Goal: Browse casually

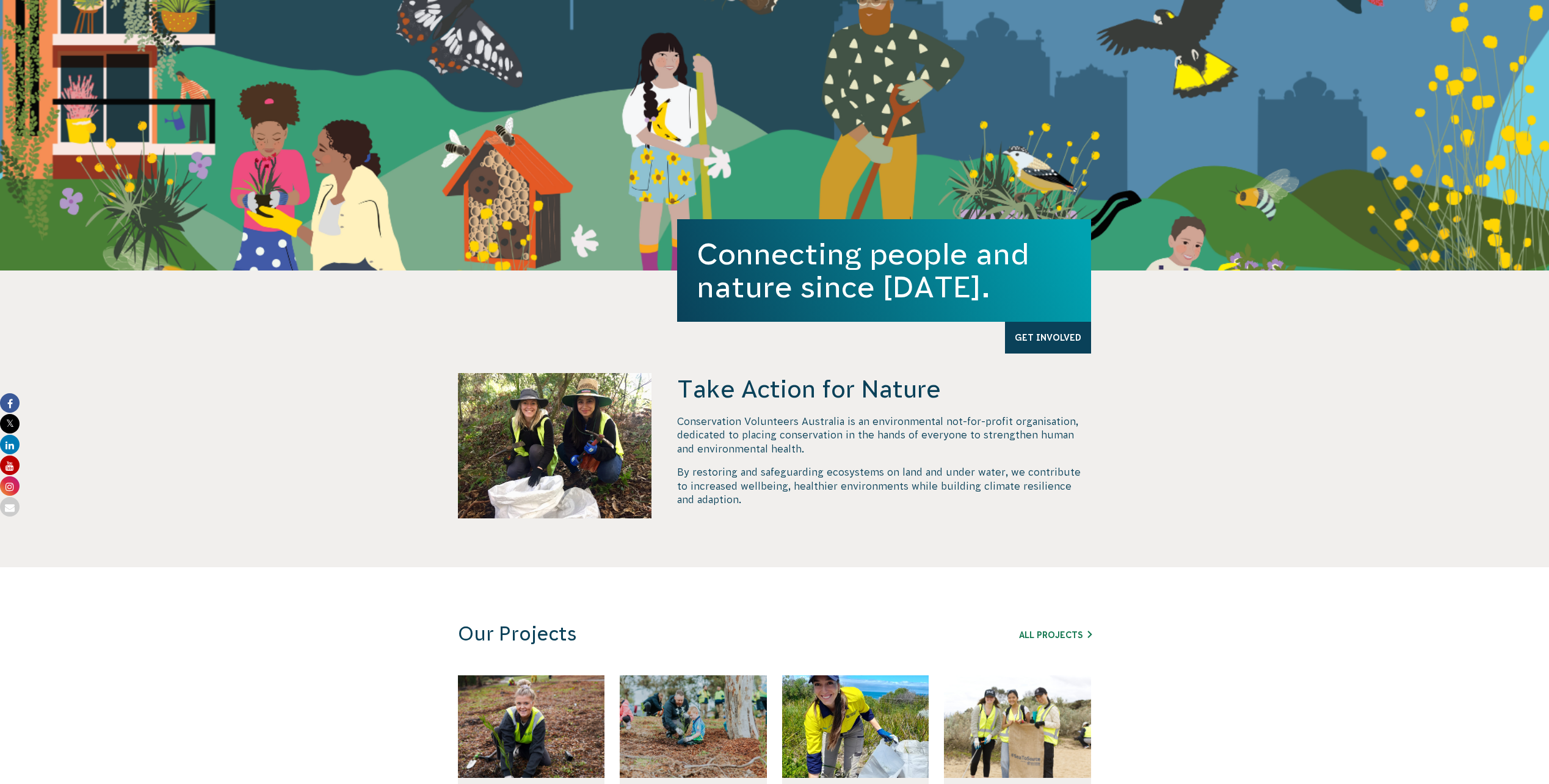
scroll to position [244, 0]
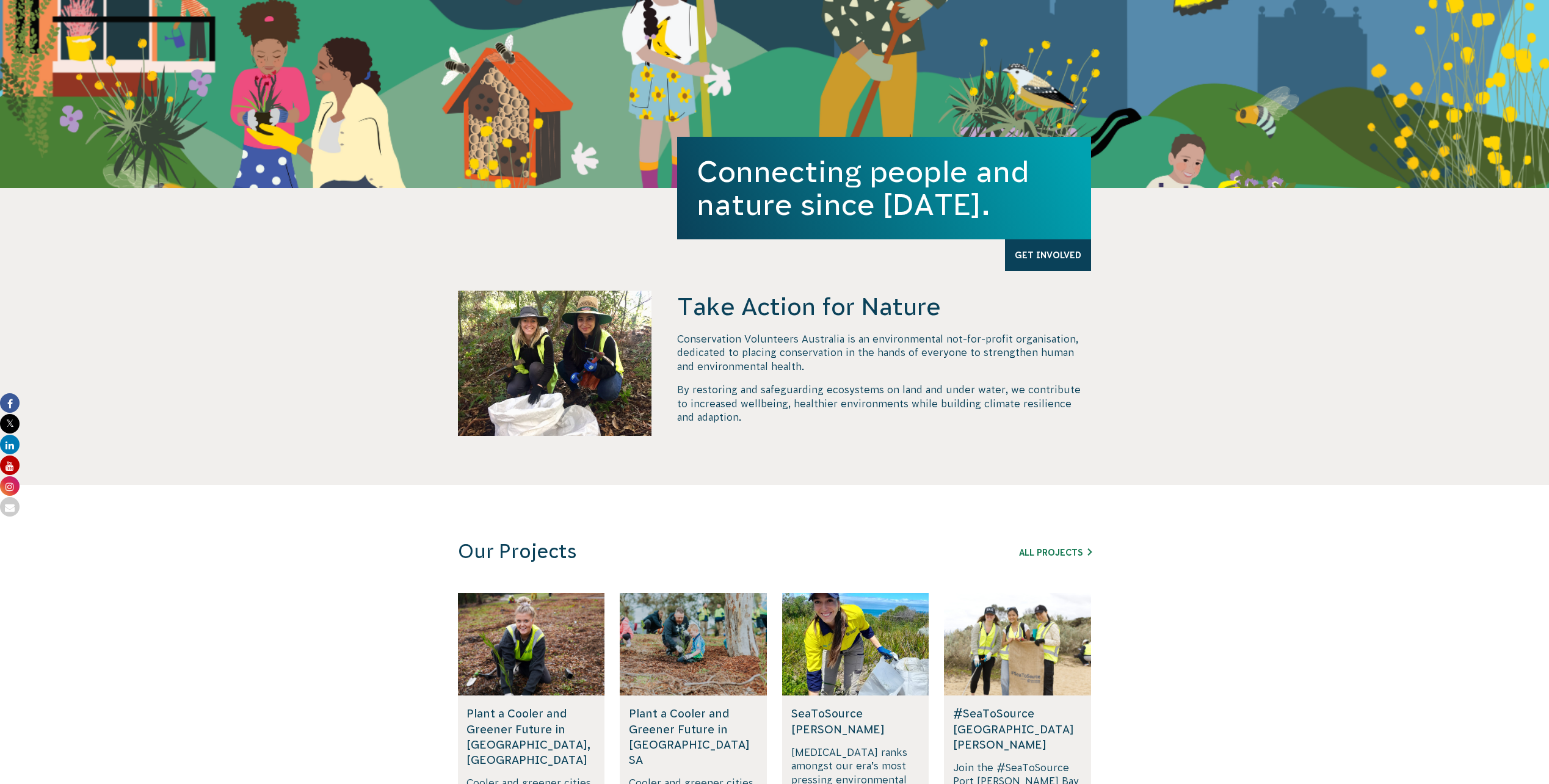
click at [753, 353] on p "Conservation Volunteers Australia is an environmental not-for-profit organisati…" at bounding box center [884, 352] width 414 height 41
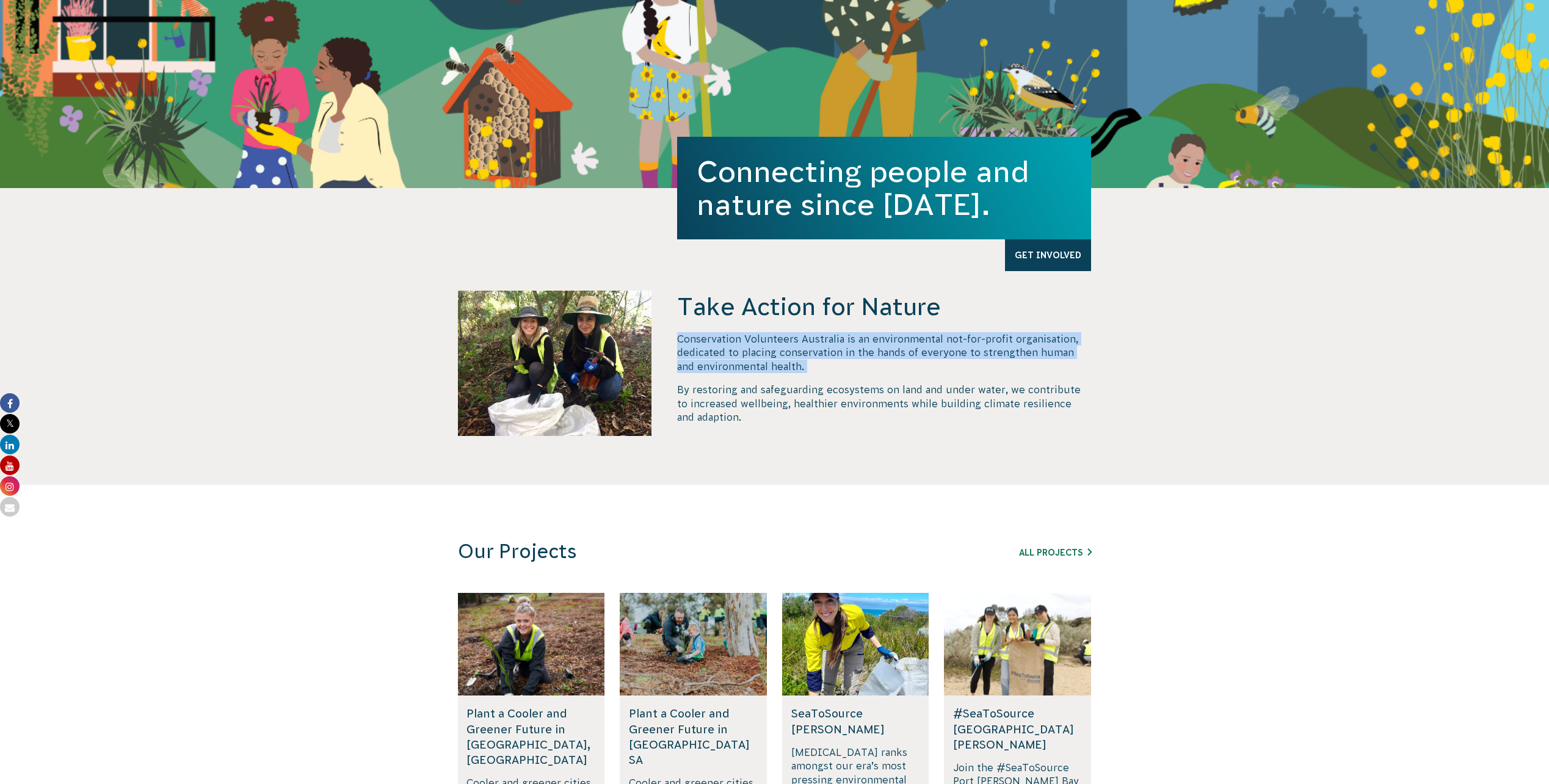
click at [753, 353] on p "Conservation Volunteers Australia is an environmental not-for-profit organisati…" at bounding box center [884, 352] width 414 height 41
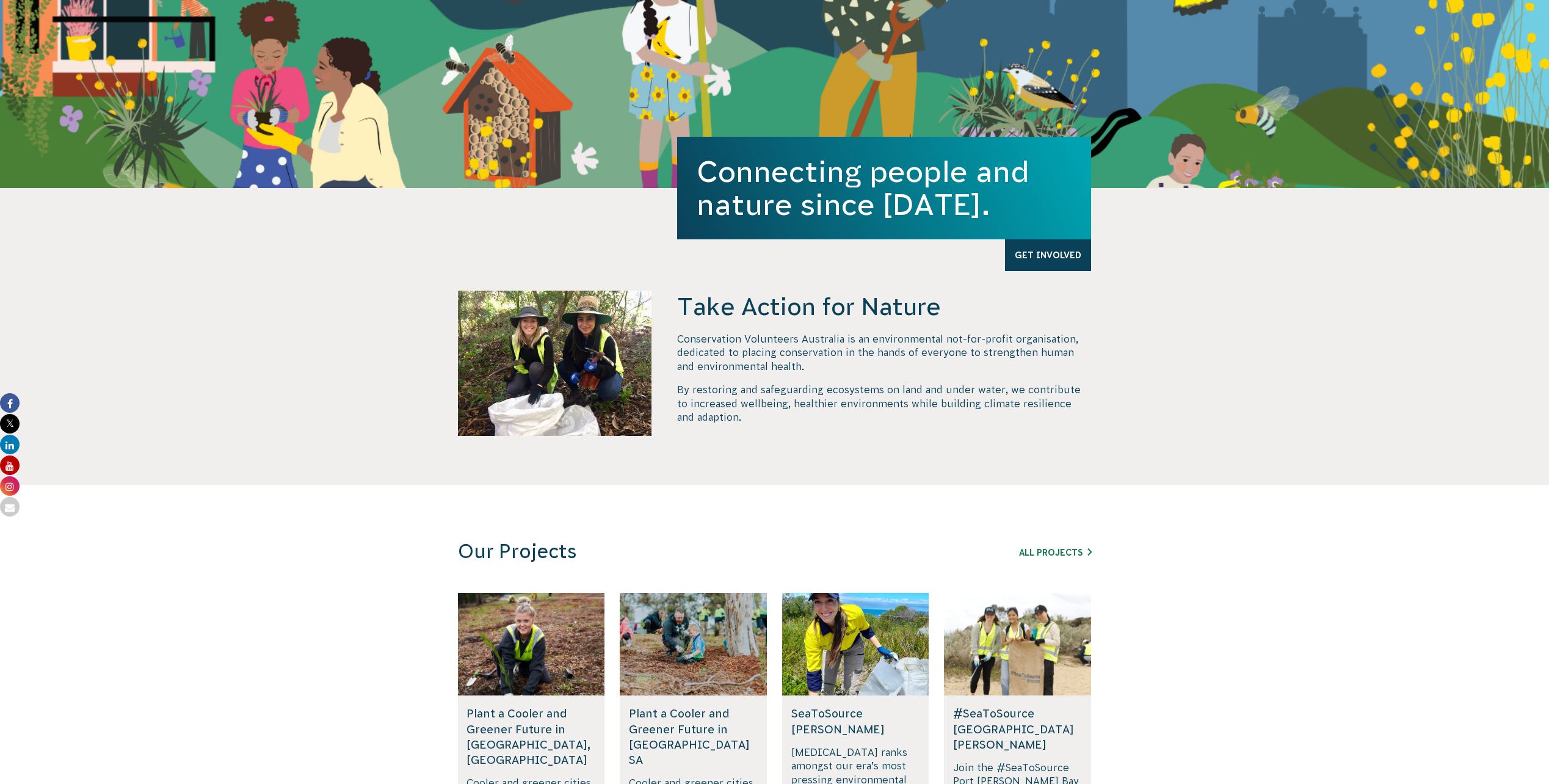
drag, startPoint x: 753, startPoint y: 353, endPoint x: 750, endPoint y: 391, distance: 38.1
click at [750, 391] on p "By restoring and safeguarding ecosystems on land and under water, we contribute…" at bounding box center [884, 403] width 414 height 41
click at [740, 399] on p "By restoring and safeguarding ecosystems on land and under water, we contribute…" at bounding box center [884, 403] width 414 height 41
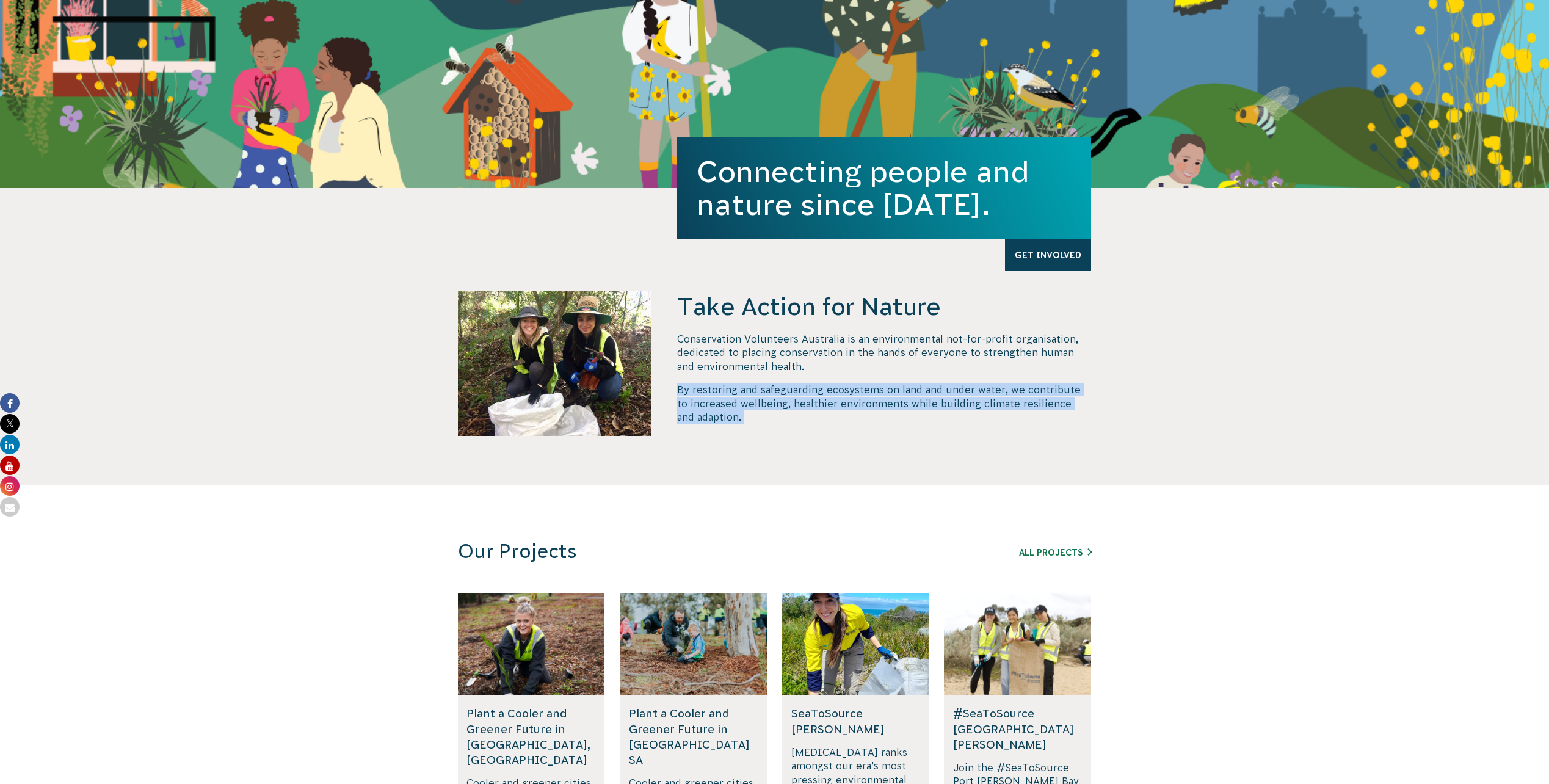
click at [740, 399] on p "By restoring and safeguarding ecosystems on land and under water, we contribute…" at bounding box center [884, 403] width 414 height 41
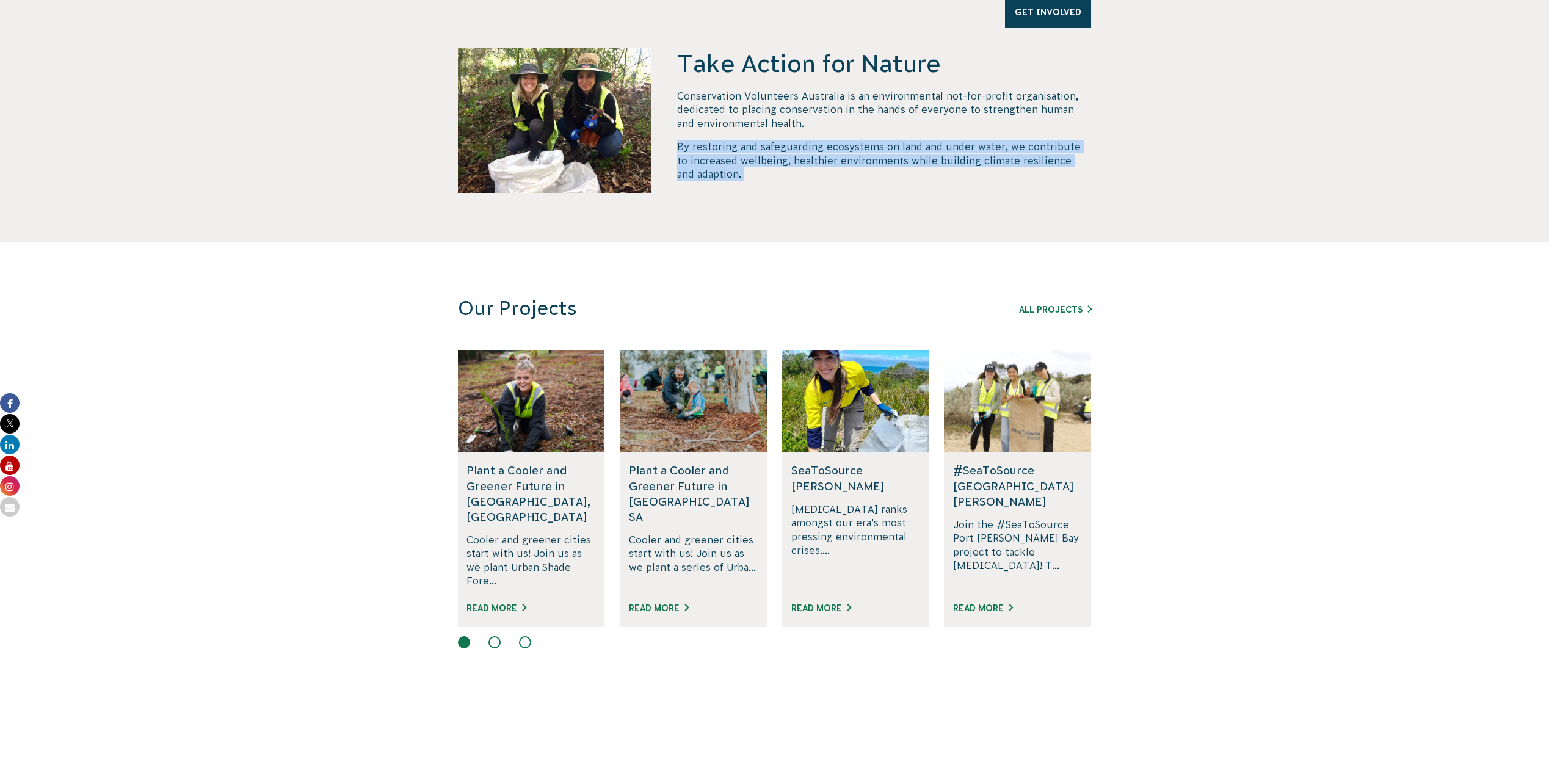
scroll to position [488, 0]
click at [489, 635] on button at bounding box center [494, 641] width 12 height 12
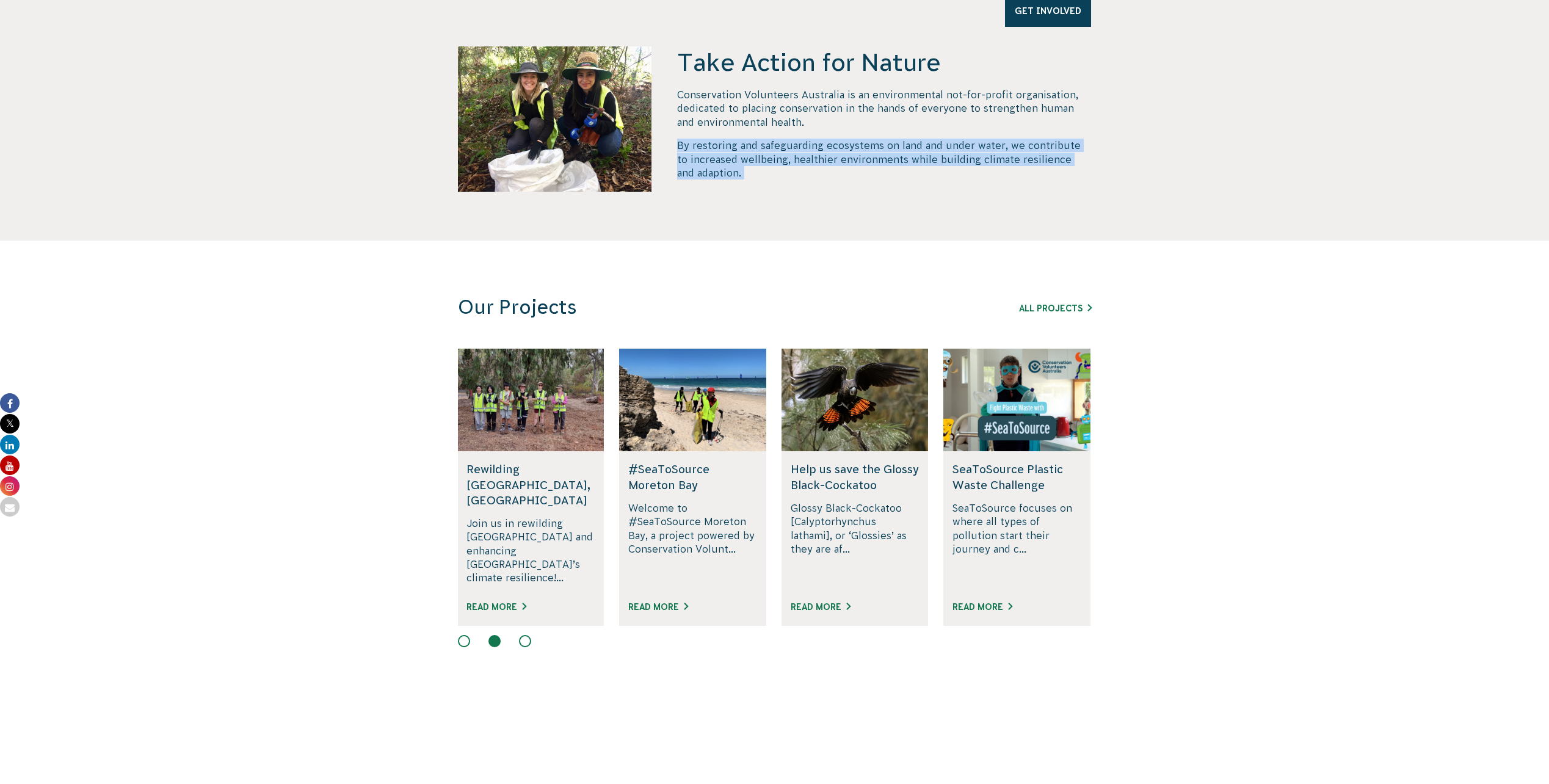
click at [523, 635] on button at bounding box center [525, 641] width 12 height 12
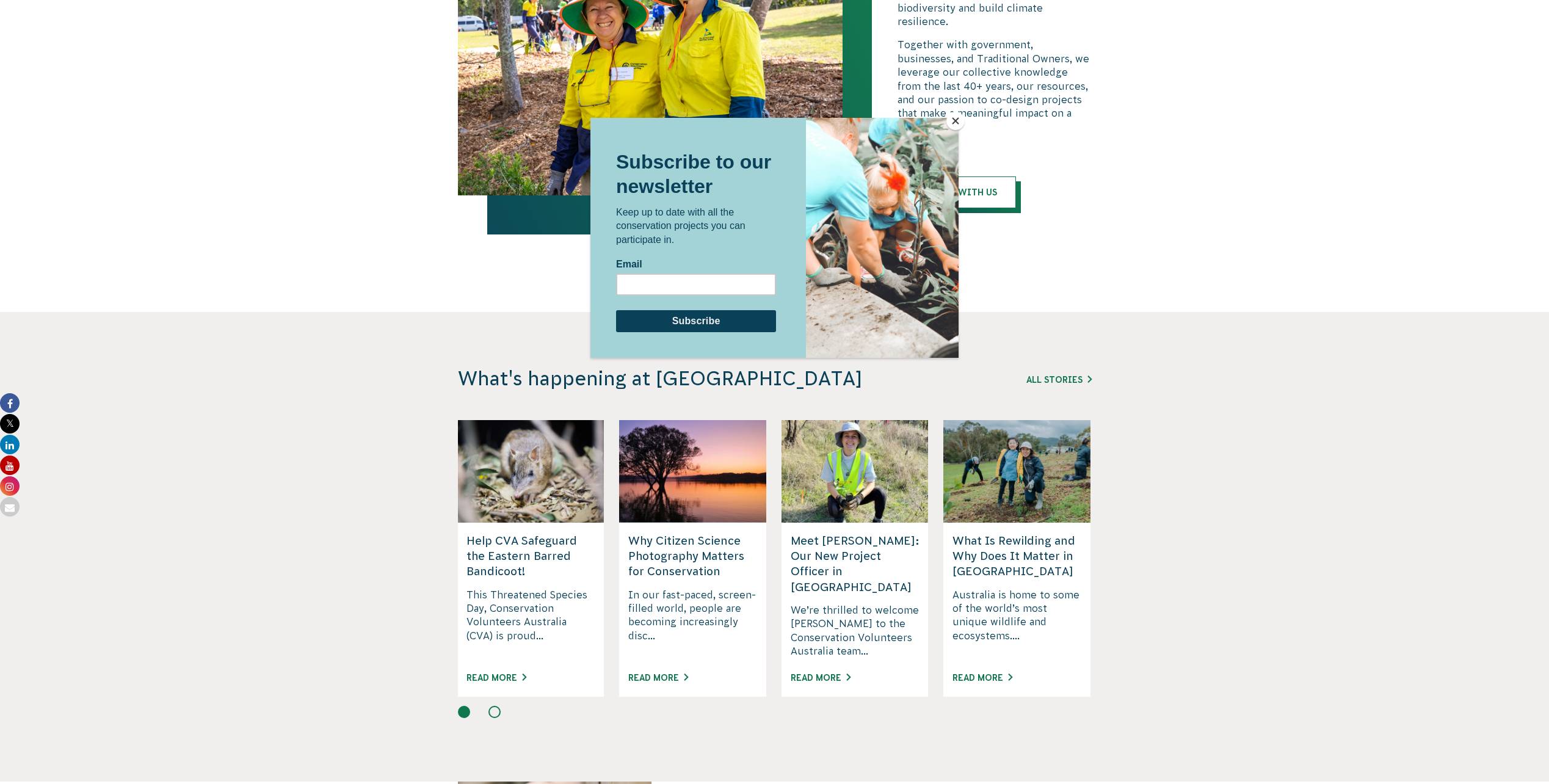
scroll to position [3052, 0]
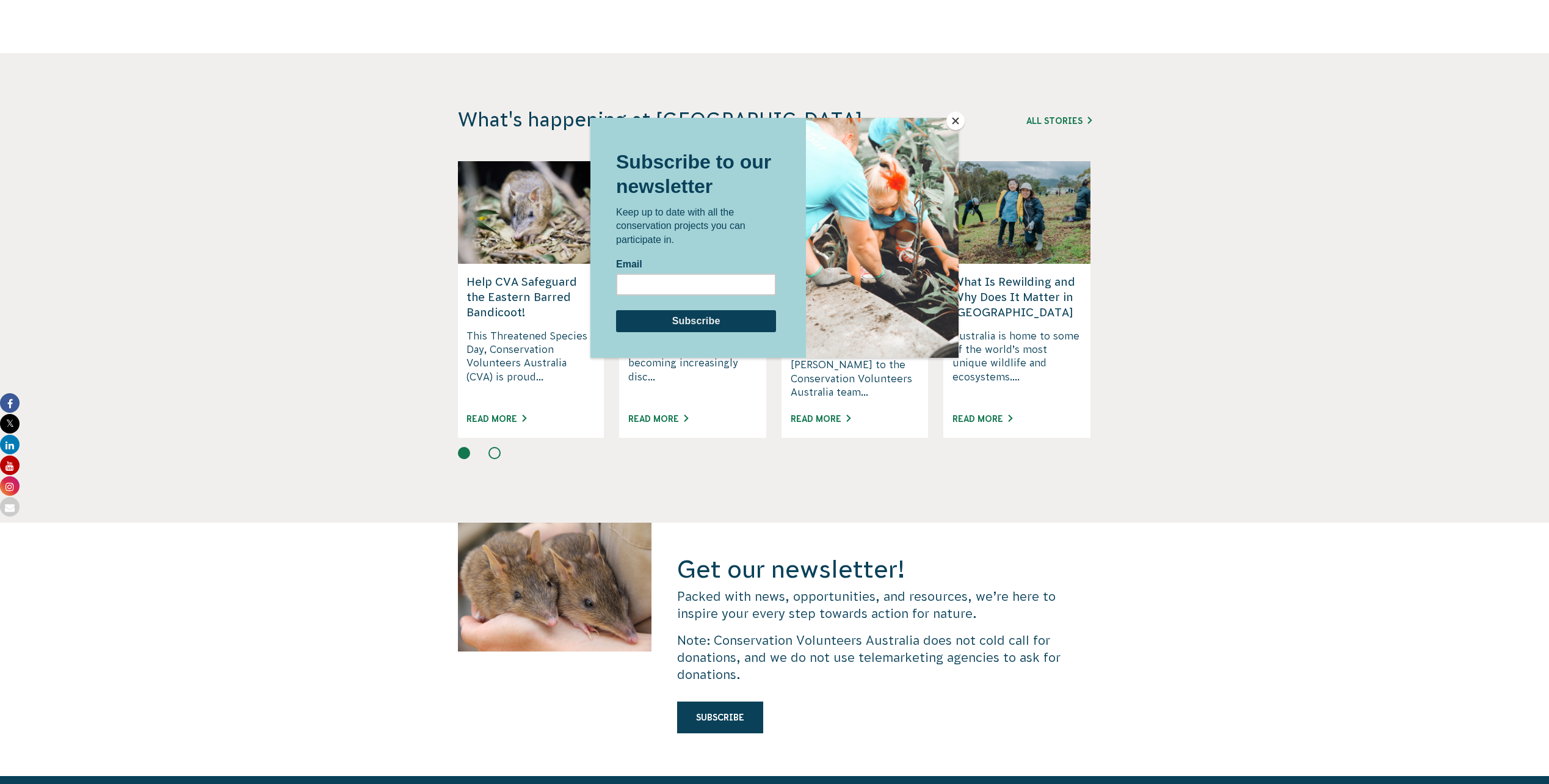
click at [958, 121] on button "Close" at bounding box center [955, 121] width 18 height 18
